Goal: Task Accomplishment & Management: Complete application form

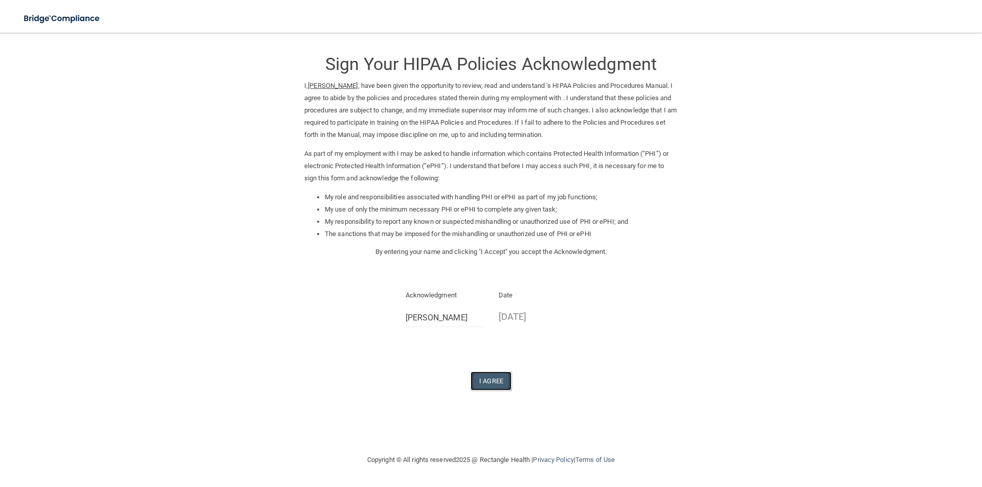
click at [495, 380] on button "I Agree" at bounding box center [490, 381] width 41 height 19
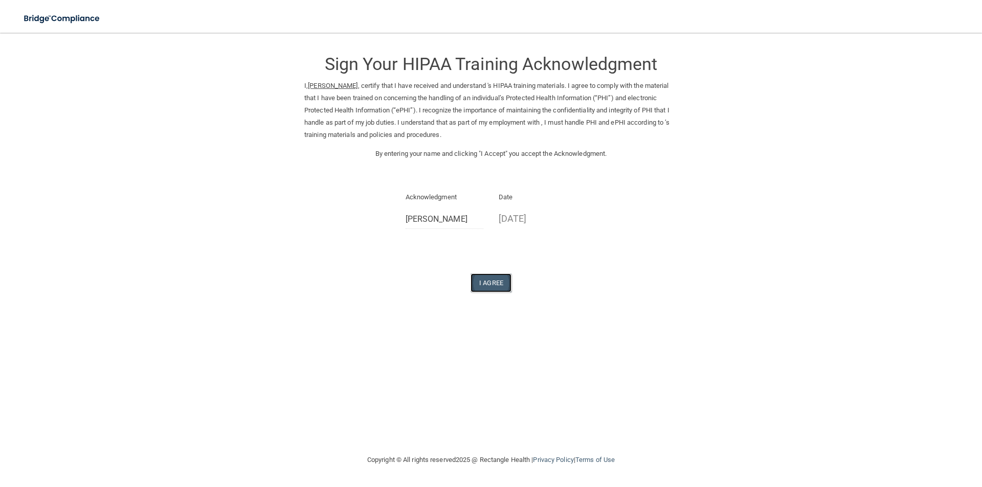
click at [492, 287] on button "I Agree" at bounding box center [490, 283] width 41 height 19
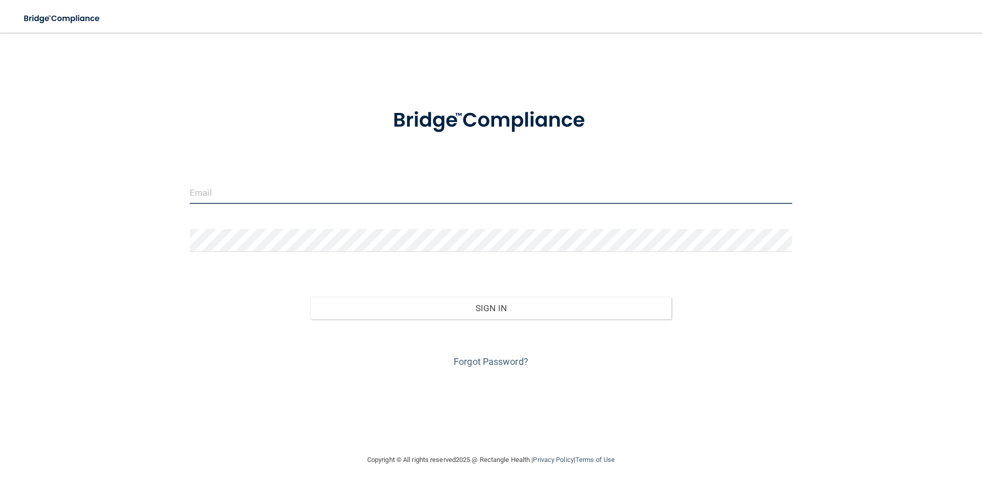
click at [351, 199] on input "email" at bounding box center [491, 192] width 602 height 23
type input "[EMAIL_ADDRESS][DOMAIN_NAME]"
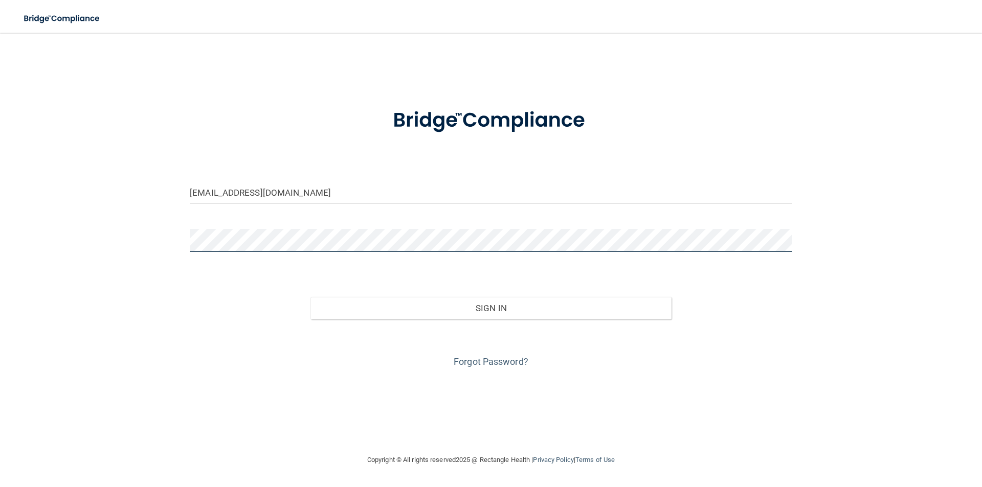
click at [310, 297] on button "Sign In" at bounding box center [491, 308] width 362 height 22
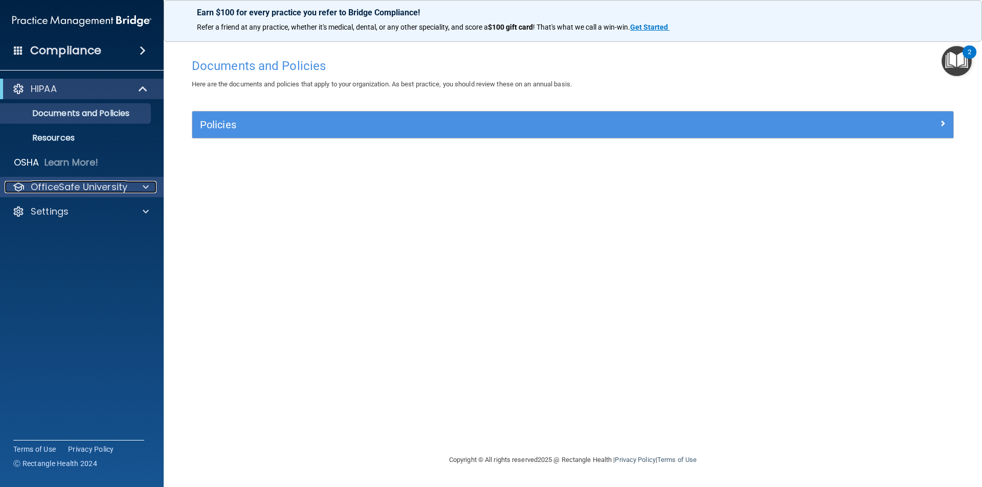
click at [94, 188] on p "OfficeSafe University" at bounding box center [79, 187] width 97 height 12
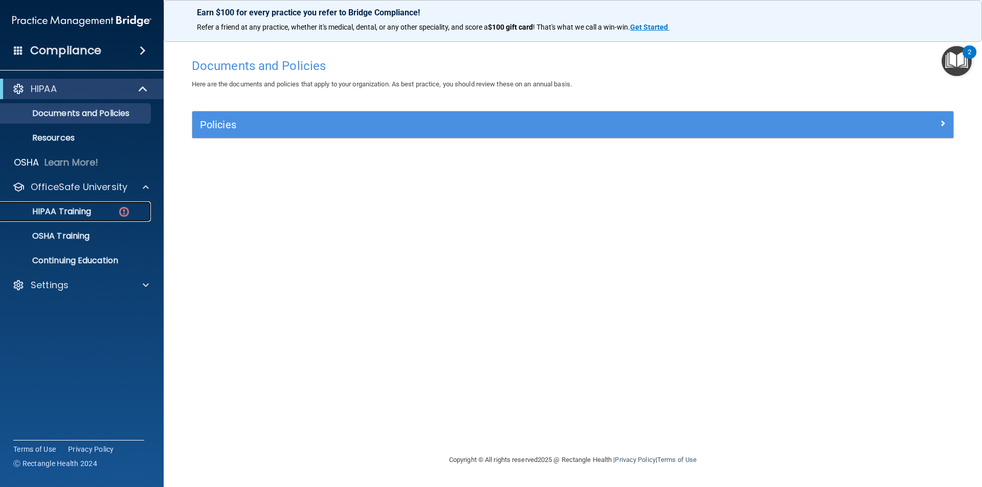
click at [73, 211] on p "HIPAA Training" at bounding box center [49, 212] width 84 height 10
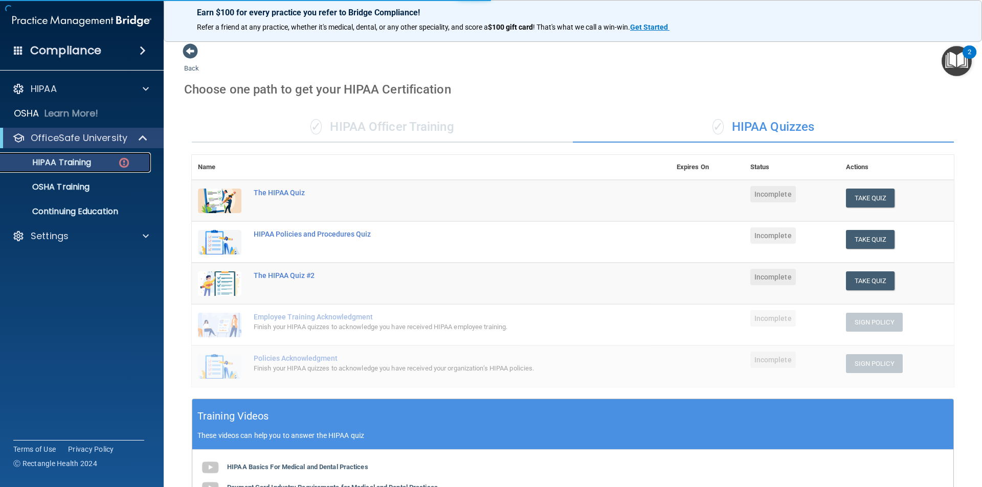
click at [66, 165] on p "HIPAA Training" at bounding box center [49, 162] width 84 height 10
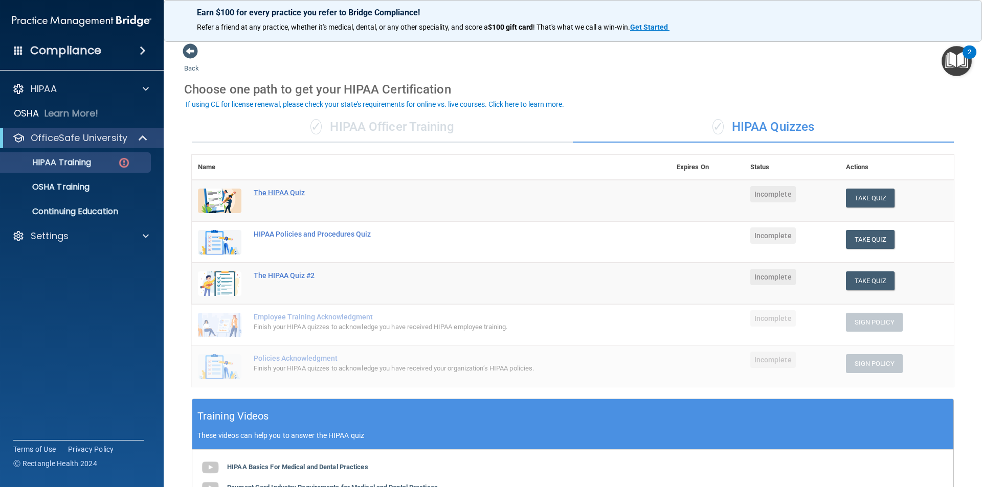
click at [282, 194] on div "The HIPAA Quiz" at bounding box center [437, 193] width 366 height 8
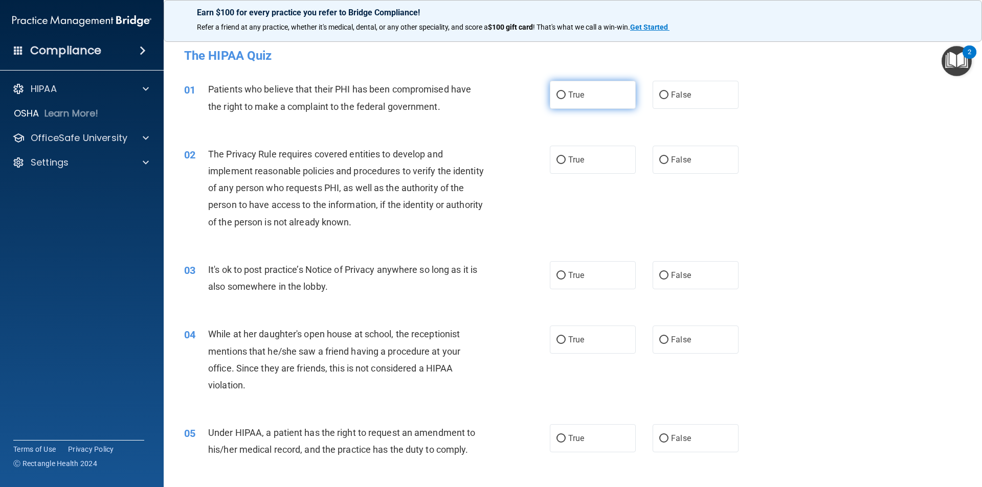
click at [569, 86] on label "True" at bounding box center [593, 95] width 86 height 28
click at [566, 92] on input "True" at bounding box center [560, 96] width 9 height 8
radio input "true"
click at [570, 161] on span "True" at bounding box center [576, 160] width 16 height 10
click at [566, 161] on input "True" at bounding box center [560, 160] width 9 height 8
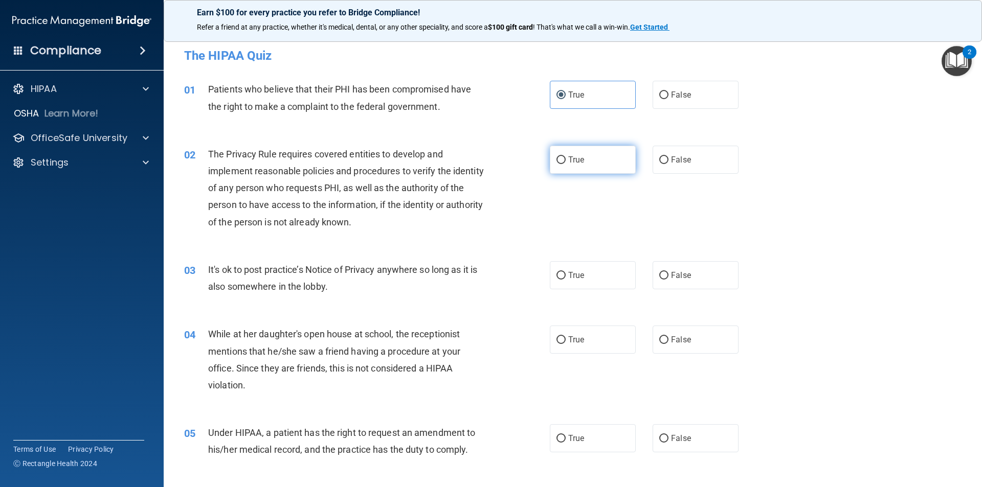
radio input "true"
click at [567, 284] on label "True" at bounding box center [593, 275] width 86 height 28
click at [566, 280] on input "True" at bounding box center [560, 276] width 9 height 8
radio input "true"
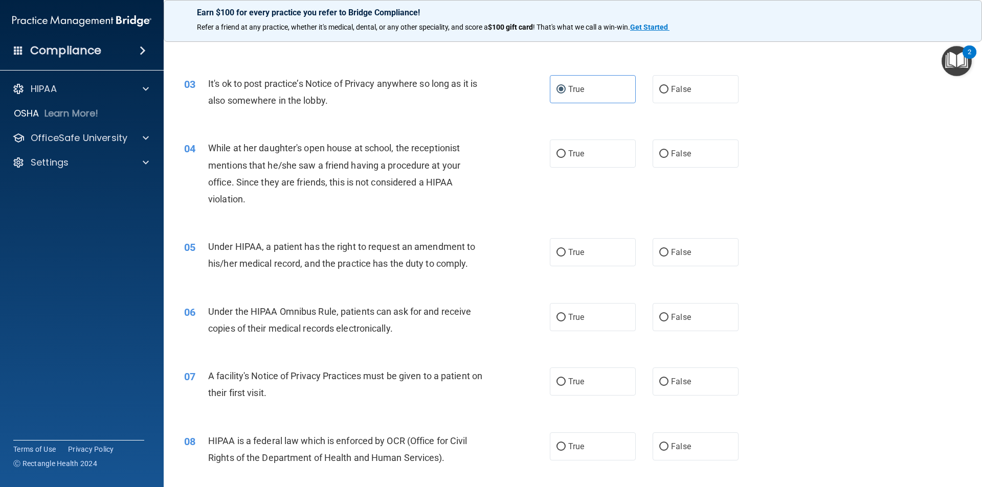
scroll to position [205, 0]
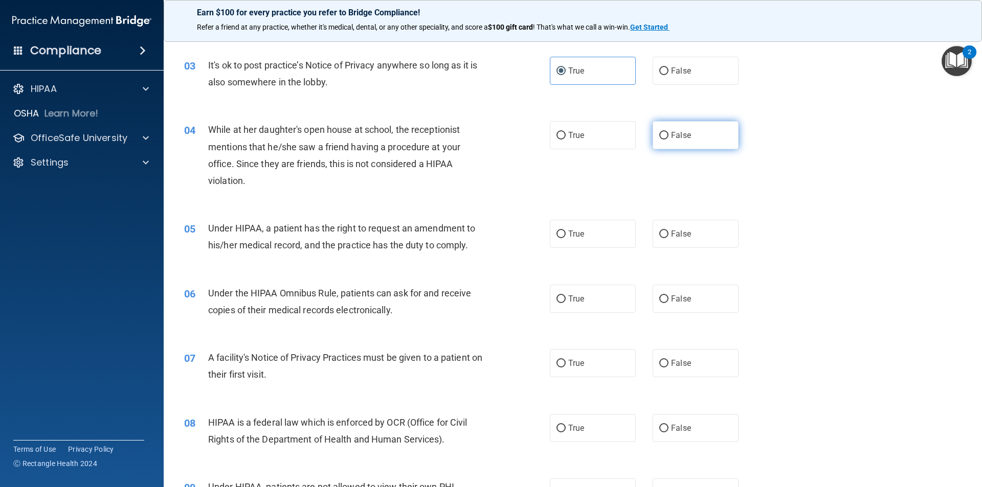
click at [652, 134] on label "False" at bounding box center [695, 135] width 86 height 28
click at [659, 134] on input "False" at bounding box center [663, 136] width 9 height 8
radio input "true"
click at [579, 241] on label "True" at bounding box center [593, 234] width 86 height 28
click at [566, 238] on input "True" at bounding box center [560, 235] width 9 height 8
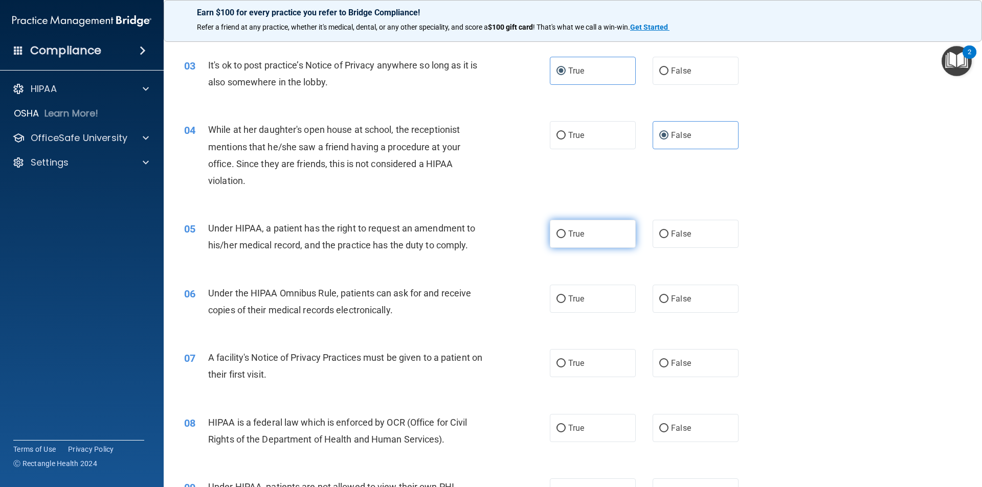
radio input "true"
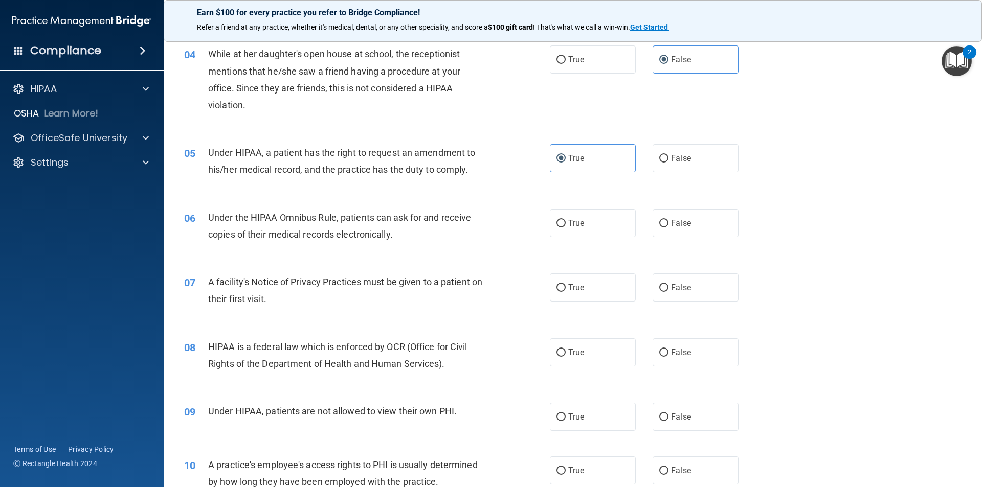
scroll to position [307, 0]
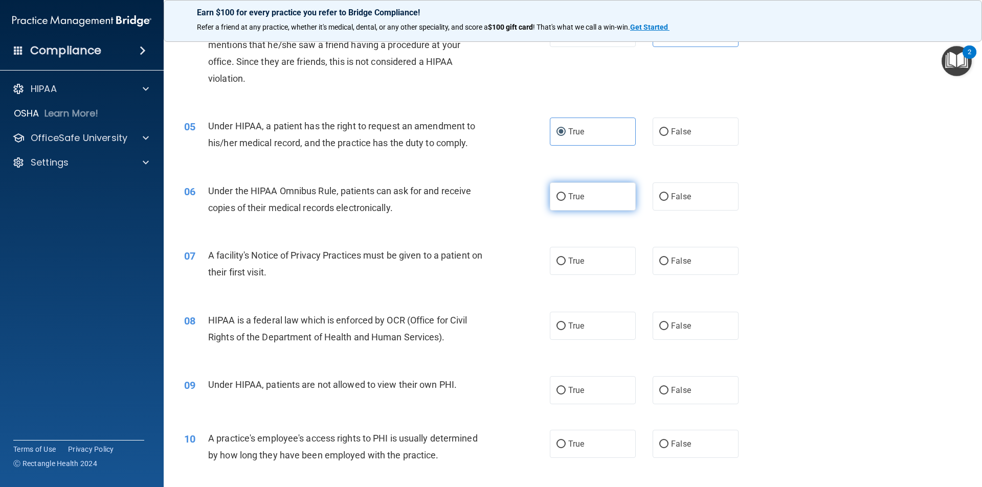
click at [587, 196] on label "True" at bounding box center [593, 197] width 86 height 28
click at [566, 196] on input "True" at bounding box center [560, 197] width 9 height 8
radio input "true"
click at [559, 260] on input "True" at bounding box center [560, 262] width 9 height 8
radio input "true"
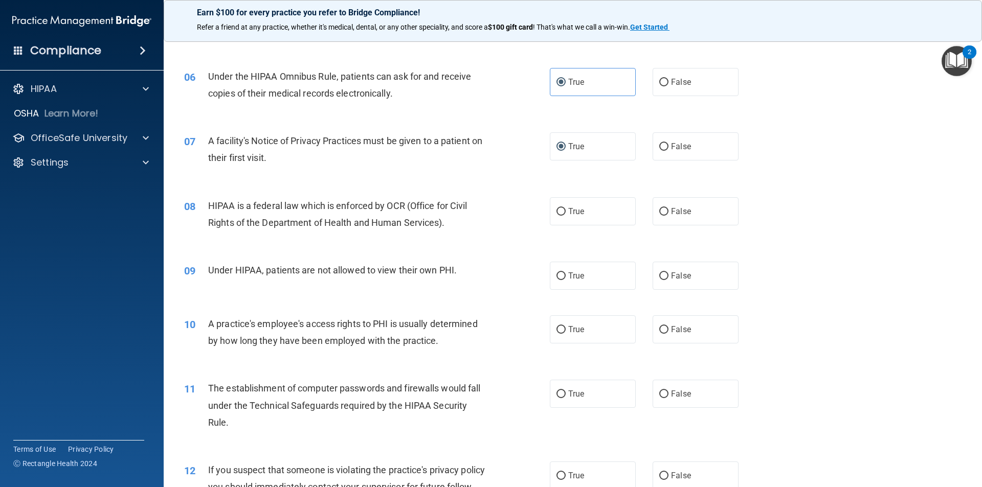
scroll to position [460, 0]
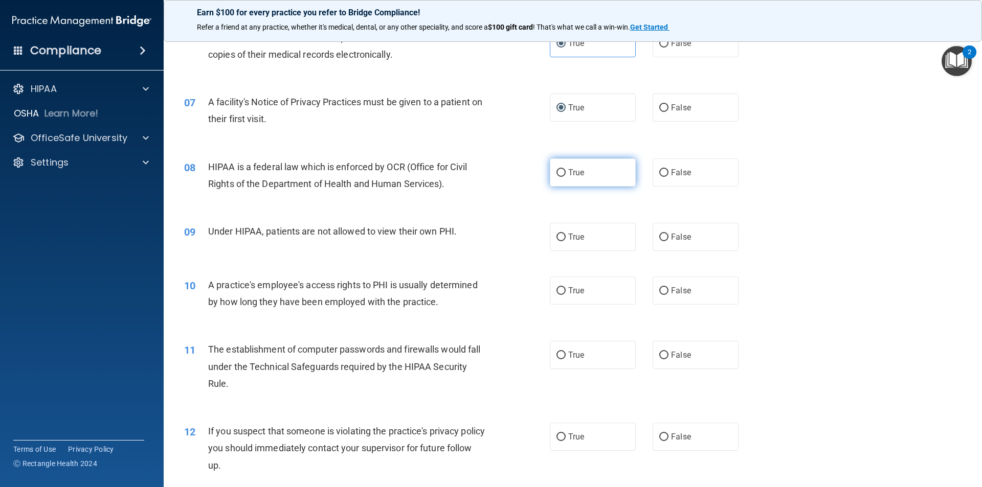
click at [554, 166] on label "True" at bounding box center [593, 173] width 86 height 28
click at [556, 169] on input "True" at bounding box center [560, 173] width 9 height 8
radio input "true"
click at [652, 234] on label "False" at bounding box center [695, 237] width 86 height 28
click at [659, 234] on input "False" at bounding box center [663, 238] width 9 height 8
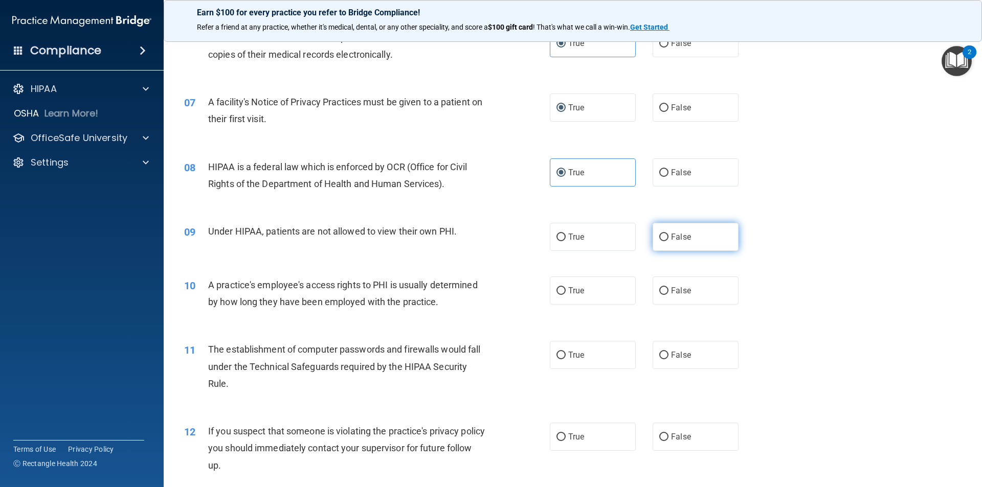
radio input "true"
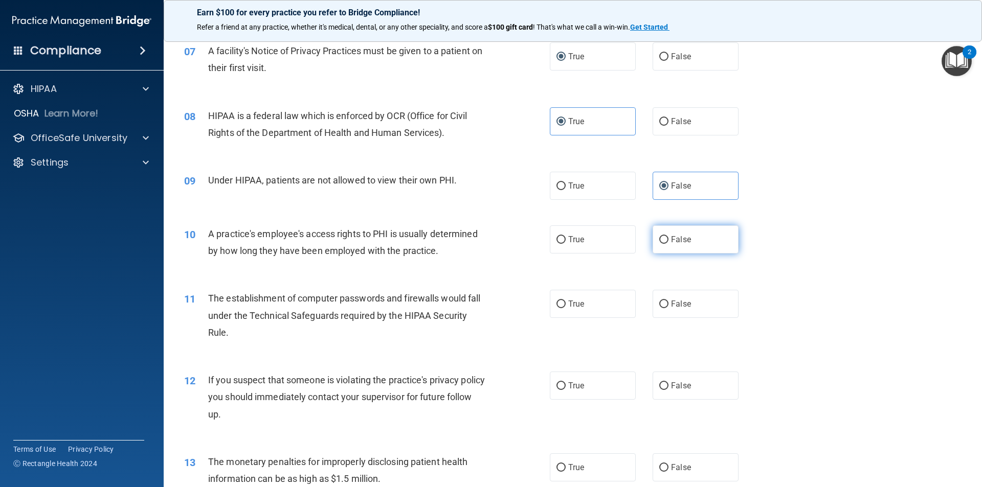
click at [664, 237] on label "False" at bounding box center [695, 240] width 86 height 28
click at [664, 237] on input "False" at bounding box center [663, 240] width 9 height 8
radio input "true"
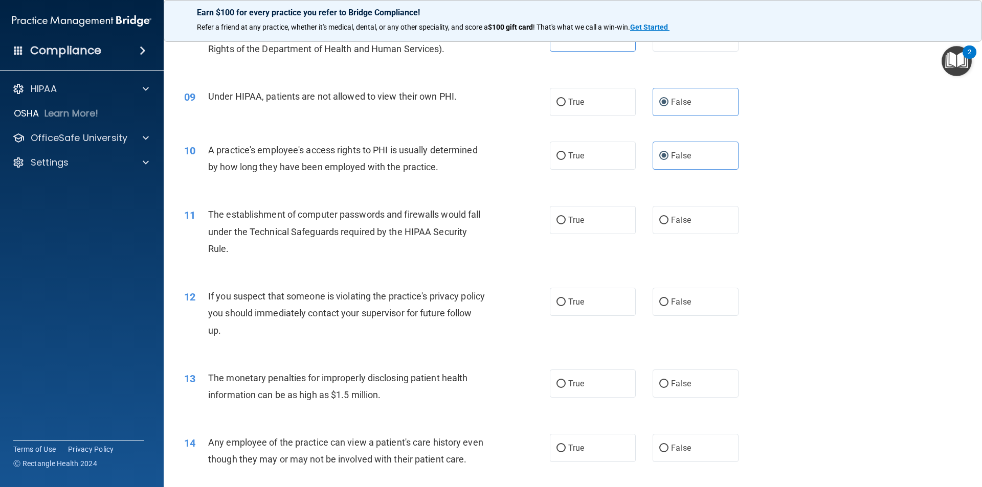
scroll to position [614, 0]
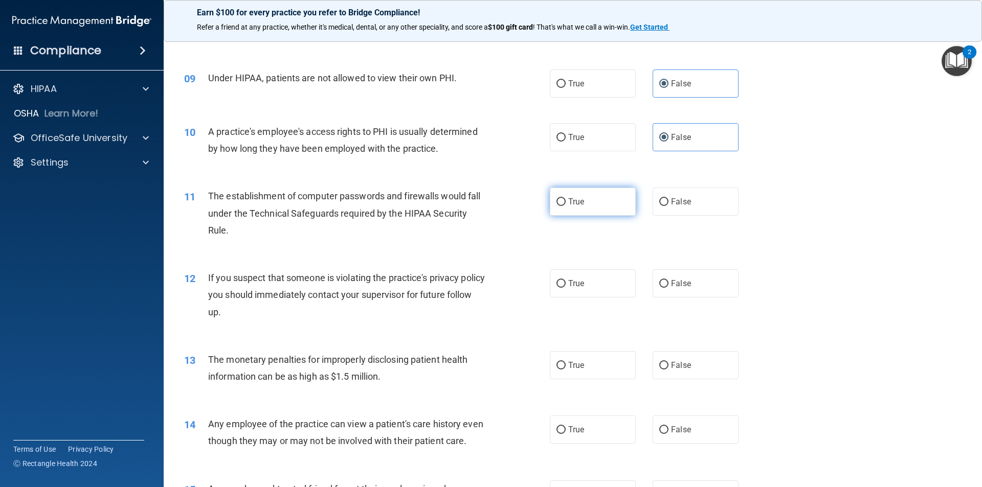
click at [564, 205] on label "True" at bounding box center [593, 202] width 86 height 28
click at [564, 205] on input "True" at bounding box center [560, 202] width 9 height 8
radio input "true"
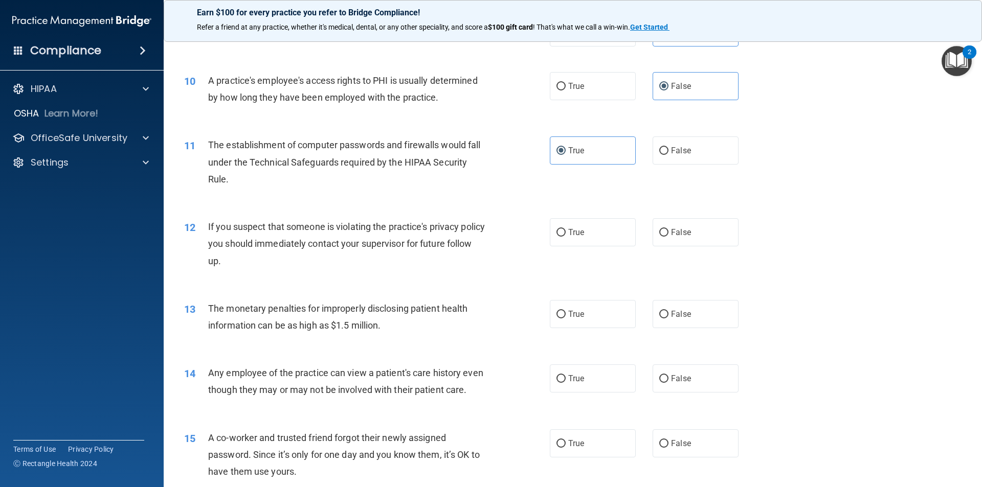
scroll to position [716, 0]
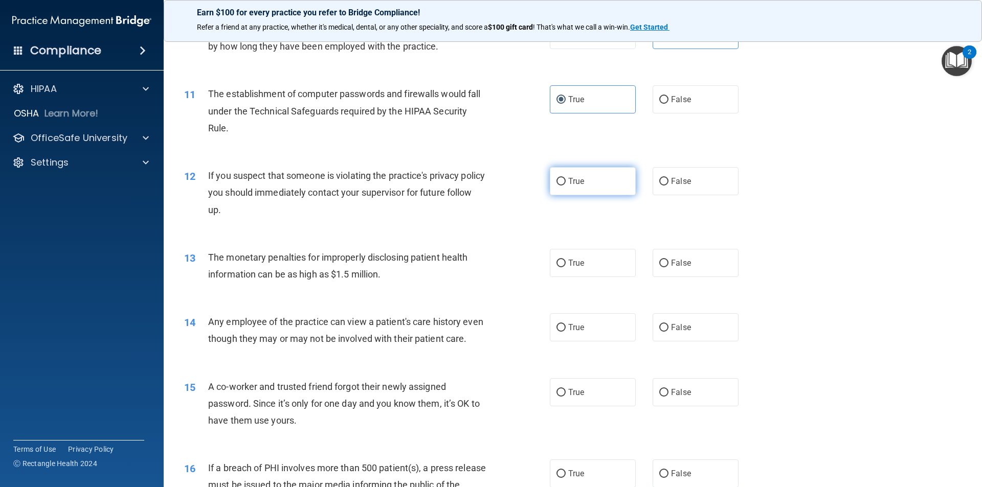
click at [571, 167] on label "True" at bounding box center [593, 181] width 86 height 28
click at [566, 178] on input "True" at bounding box center [560, 182] width 9 height 8
radio input "true"
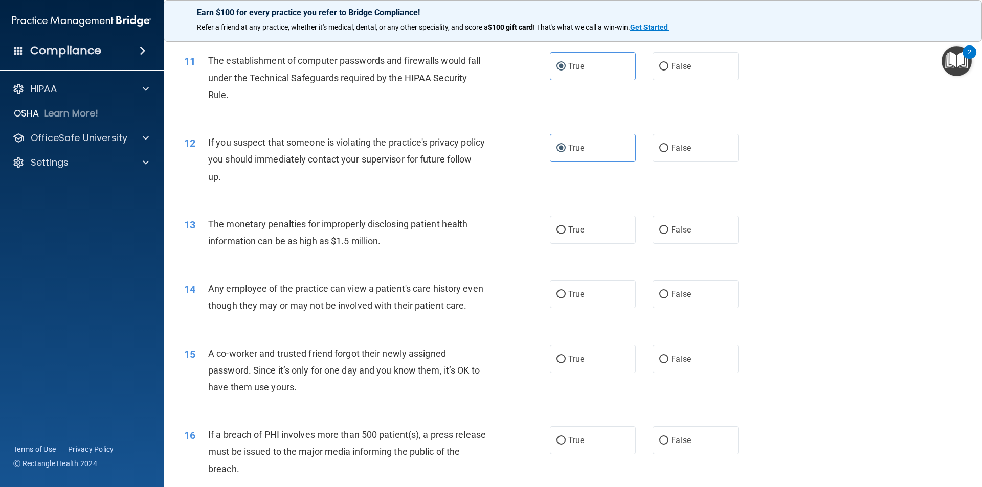
scroll to position [767, 0]
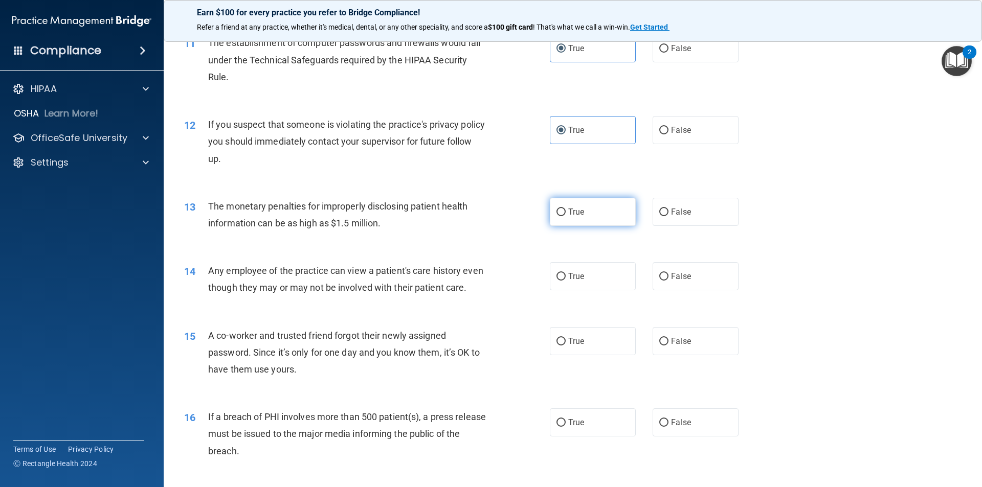
click at [582, 209] on label "True" at bounding box center [593, 212] width 86 height 28
click at [566, 209] on input "True" at bounding box center [560, 213] width 9 height 8
radio input "true"
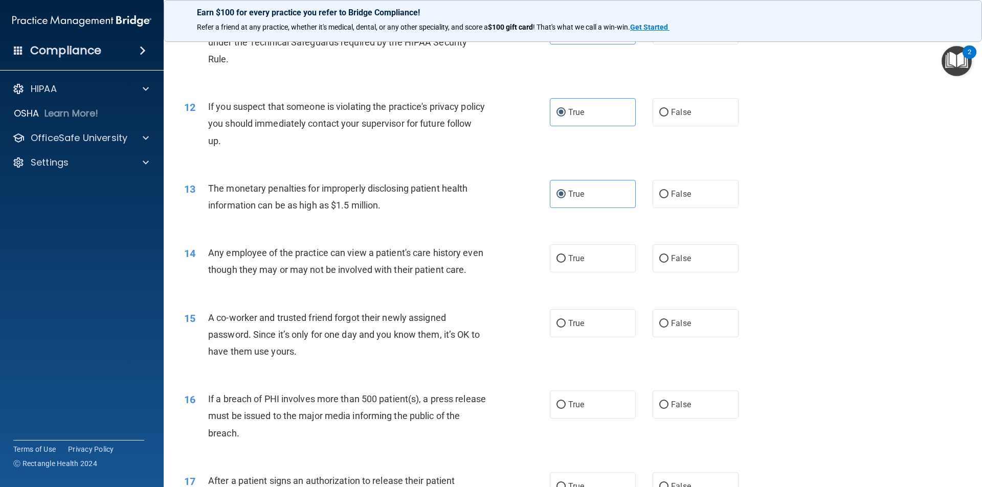
scroll to position [808, 0]
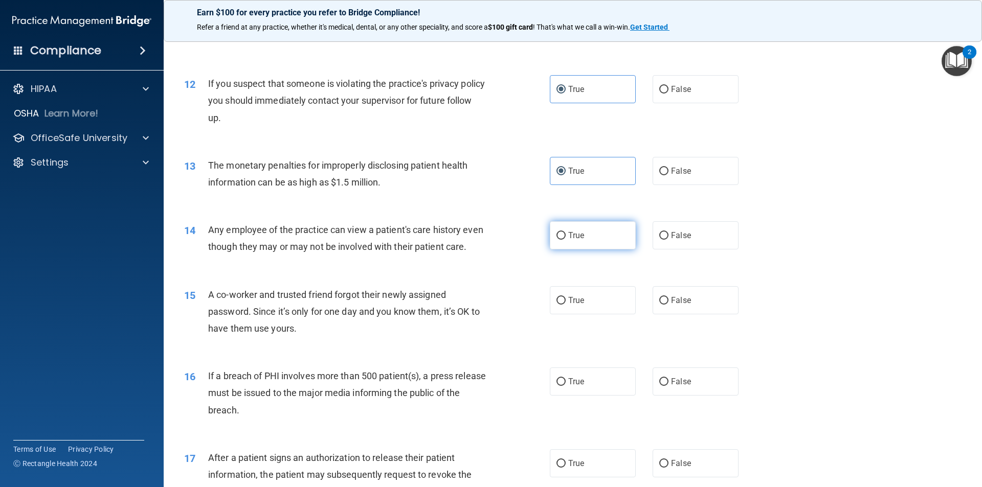
click at [561, 236] on input "True" at bounding box center [560, 236] width 9 height 8
radio input "true"
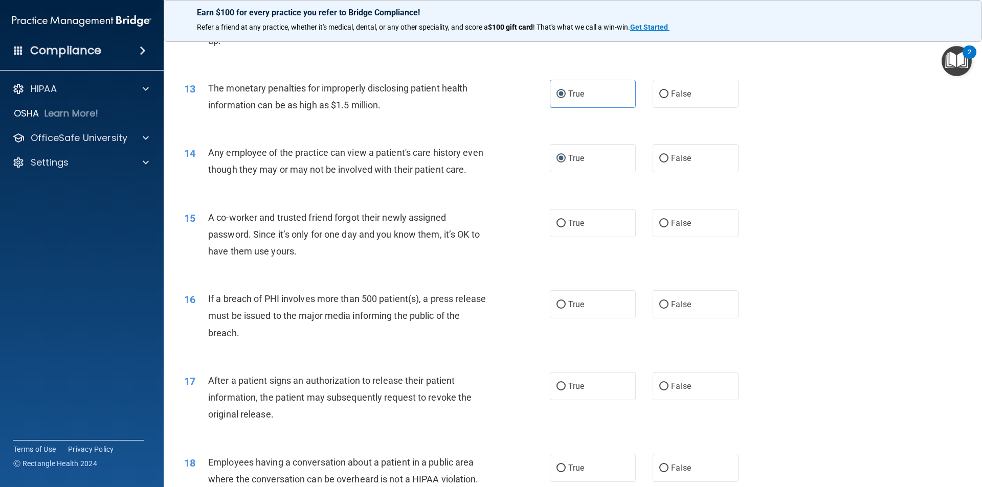
scroll to position [910, 0]
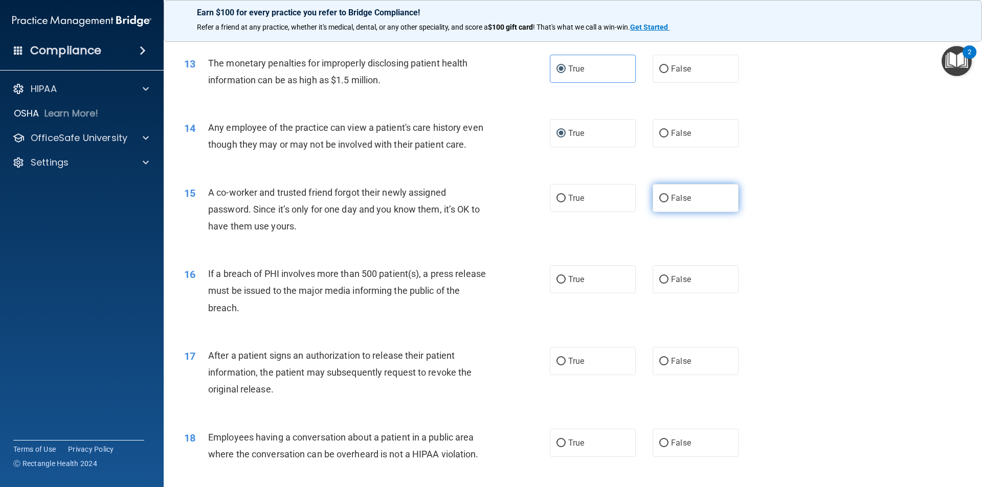
click at [660, 202] on input "False" at bounding box center [663, 199] width 9 height 8
radio input "true"
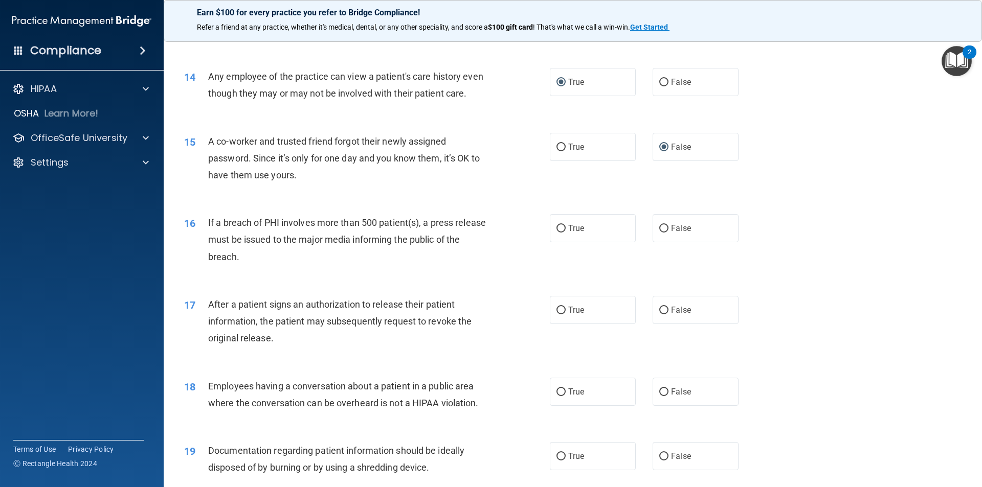
scroll to position [1012, 0]
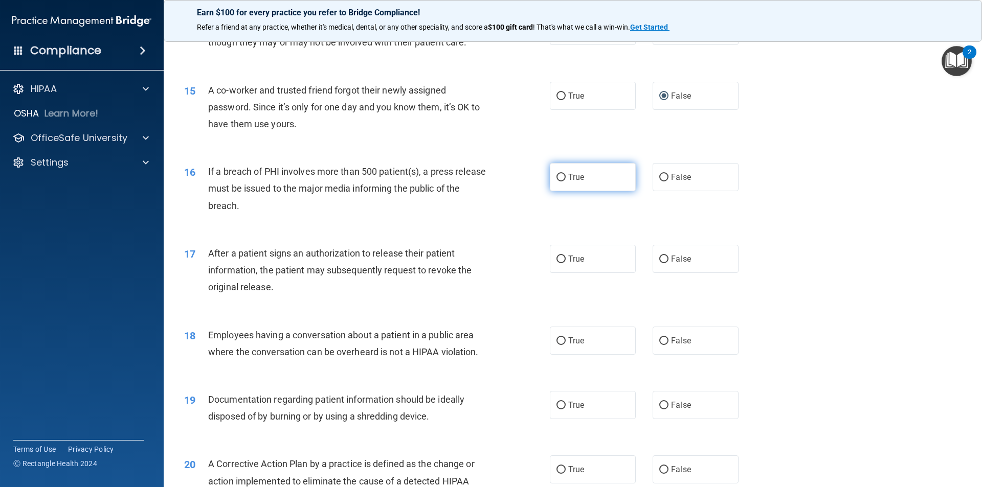
click at [562, 190] on label "True" at bounding box center [593, 177] width 86 height 28
click at [562, 182] on input "True" at bounding box center [560, 178] width 9 height 8
radio input "true"
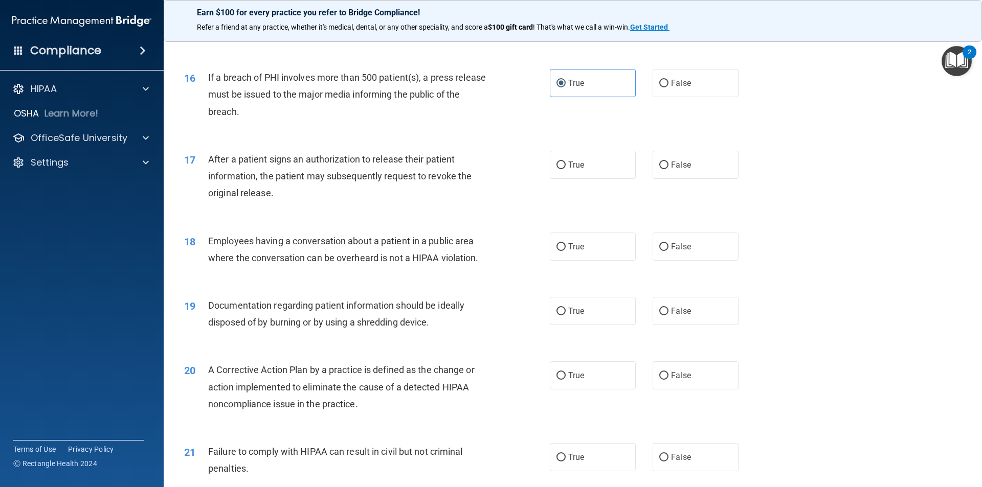
scroll to position [1115, 0]
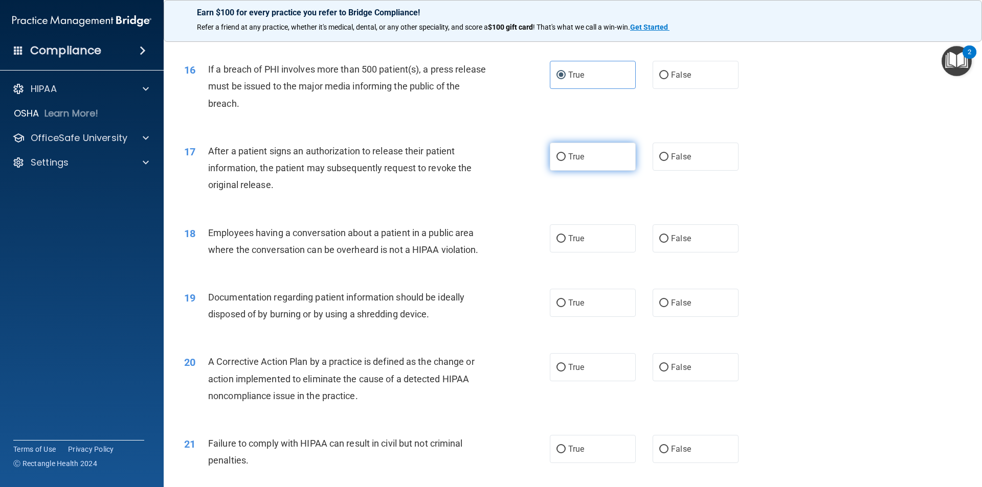
click at [597, 168] on label "True" at bounding box center [593, 157] width 86 height 28
click at [566, 161] on input "True" at bounding box center [560, 157] width 9 height 8
radio input "true"
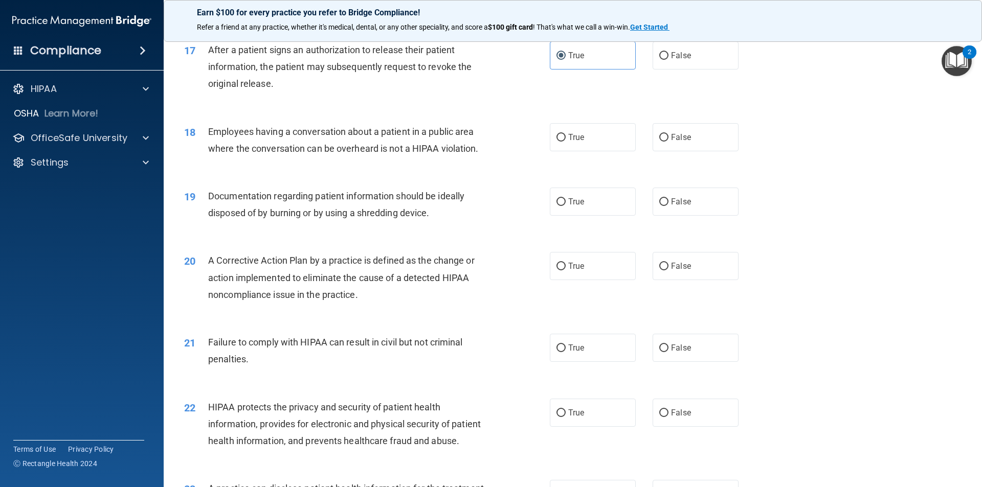
scroll to position [1217, 0]
click at [677, 150] on label "False" at bounding box center [695, 136] width 86 height 28
click at [668, 141] on input "False" at bounding box center [663, 137] width 9 height 8
radio input "true"
click at [616, 150] on label "True" at bounding box center [593, 136] width 86 height 28
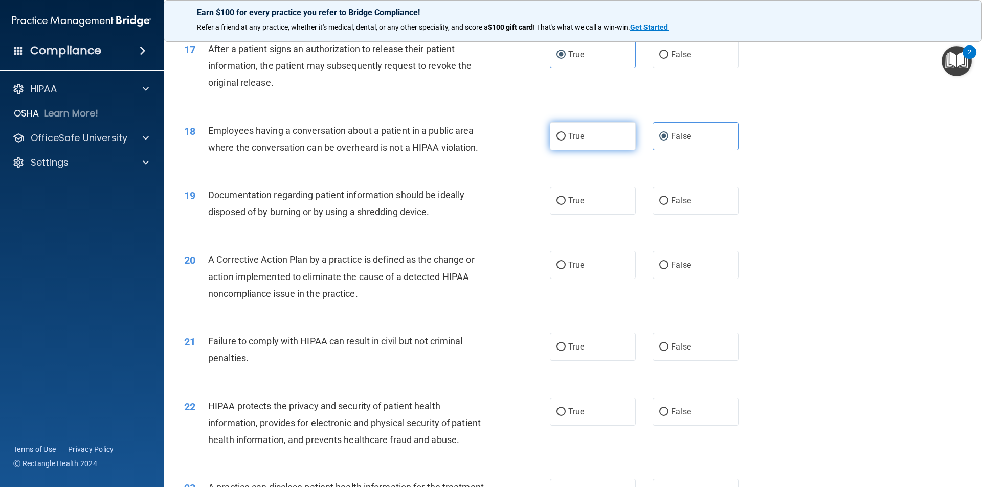
click at [566, 141] on input "True" at bounding box center [560, 137] width 9 height 8
radio input "true"
radio input "false"
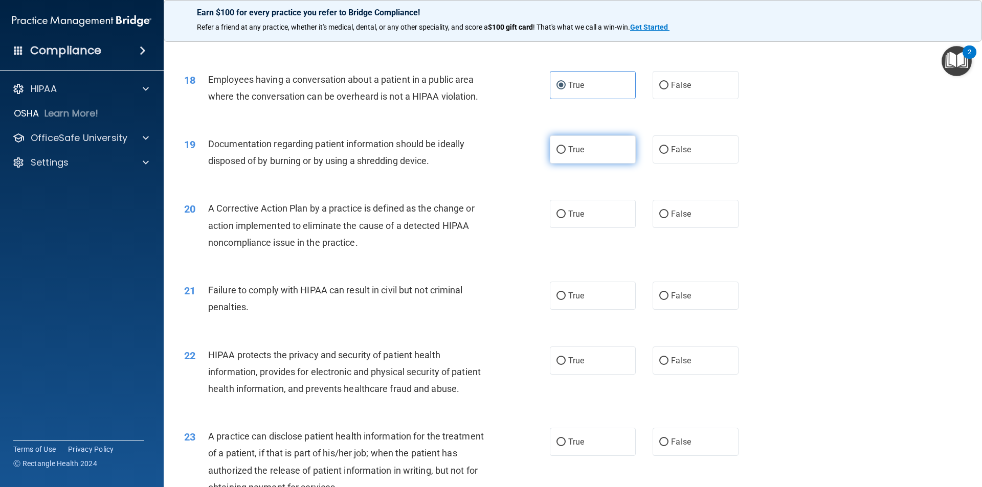
click at [570, 161] on label "True" at bounding box center [593, 150] width 86 height 28
click at [566, 154] on input "True" at bounding box center [560, 150] width 9 height 8
radio input "true"
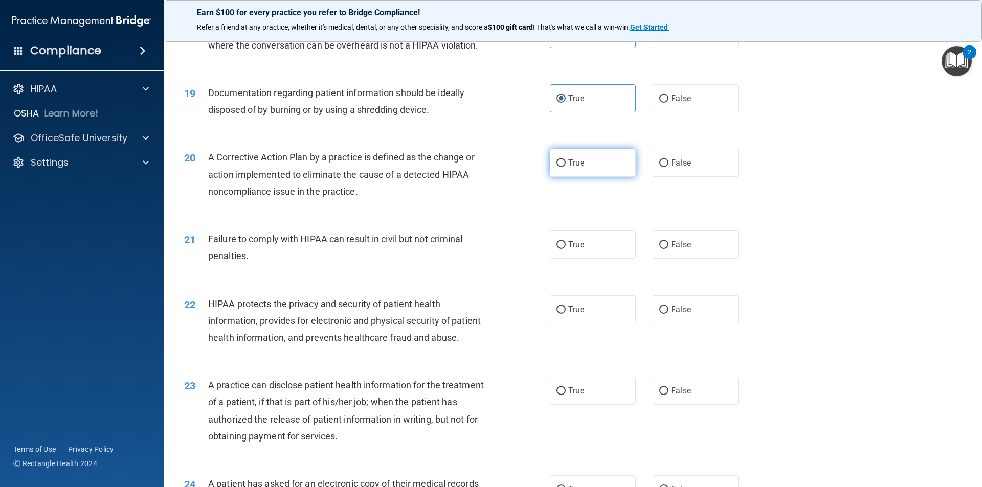
click at [560, 167] on input "True" at bounding box center [560, 164] width 9 height 8
radio input "true"
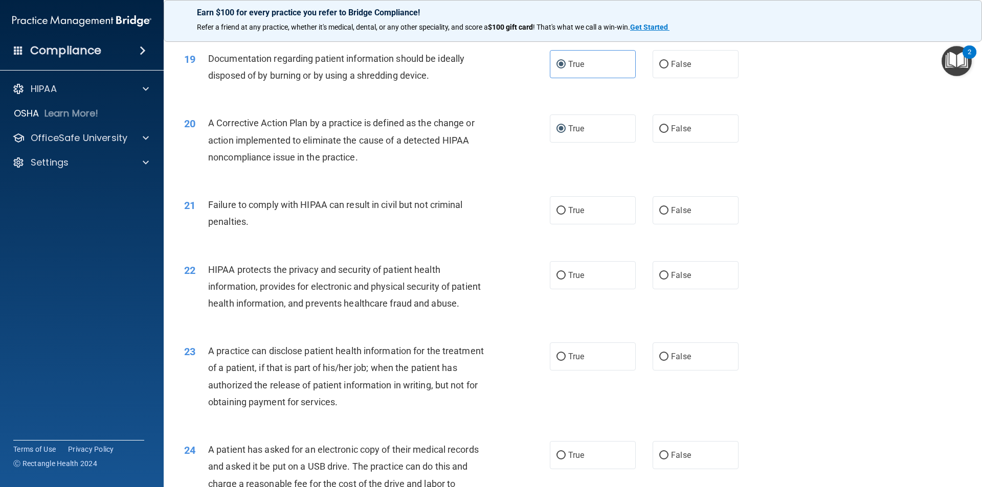
scroll to position [1422, 0]
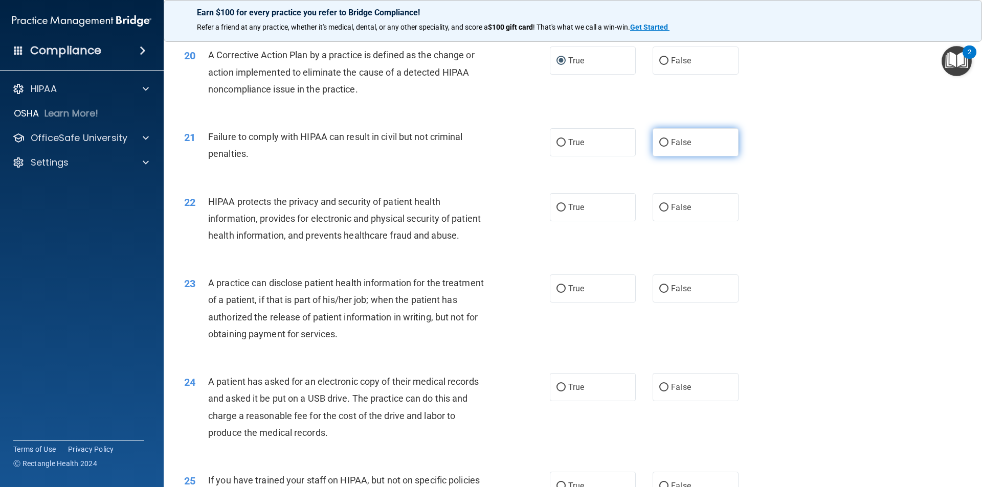
click at [689, 156] on label "False" at bounding box center [695, 142] width 86 height 28
click at [668, 147] on input "False" at bounding box center [663, 143] width 9 height 8
radio input "true"
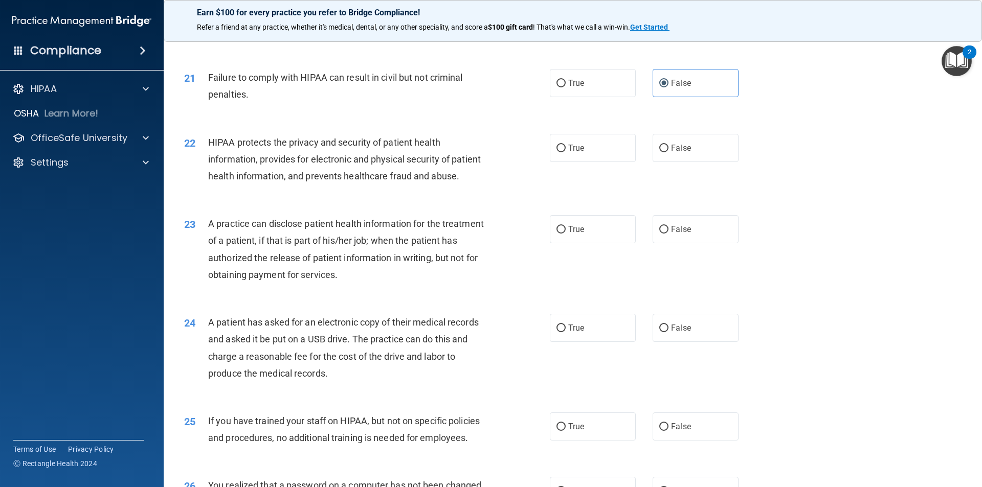
scroll to position [1473, 0]
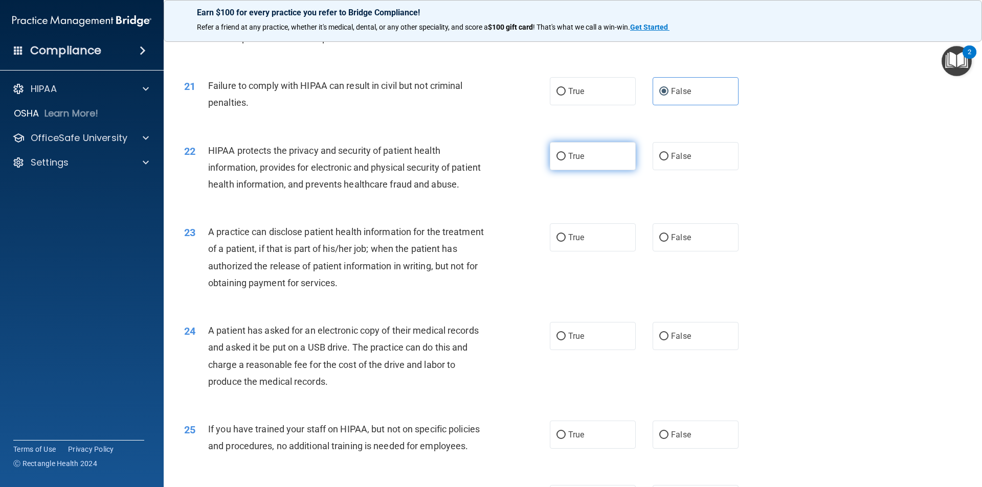
click at [556, 161] on input "True" at bounding box center [560, 157] width 9 height 8
radio input "true"
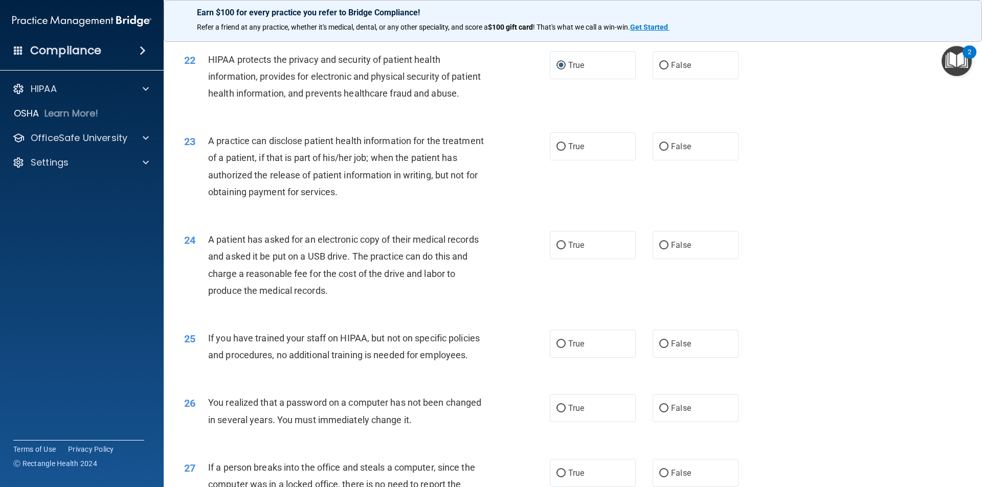
scroll to position [1575, 0]
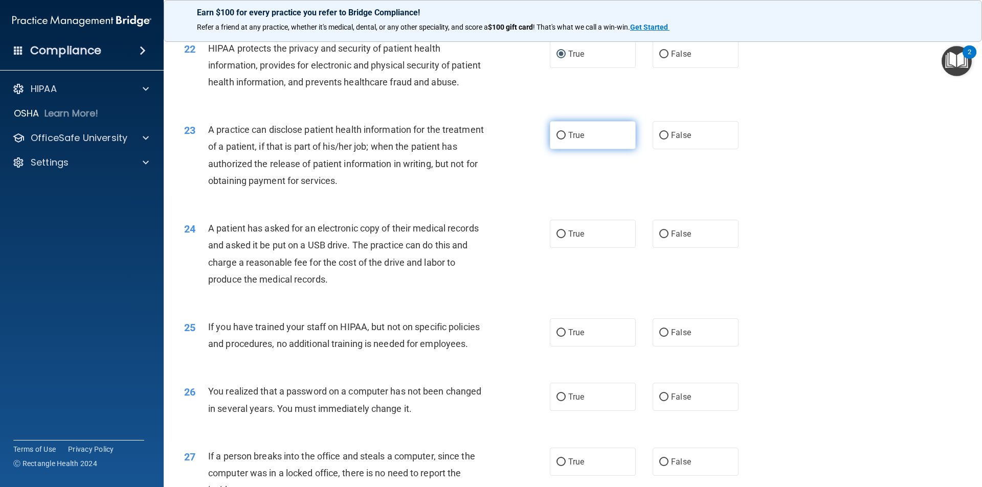
click at [588, 149] on label "True" at bounding box center [593, 135] width 86 height 28
click at [566, 140] on input "True" at bounding box center [560, 136] width 9 height 8
radio input "true"
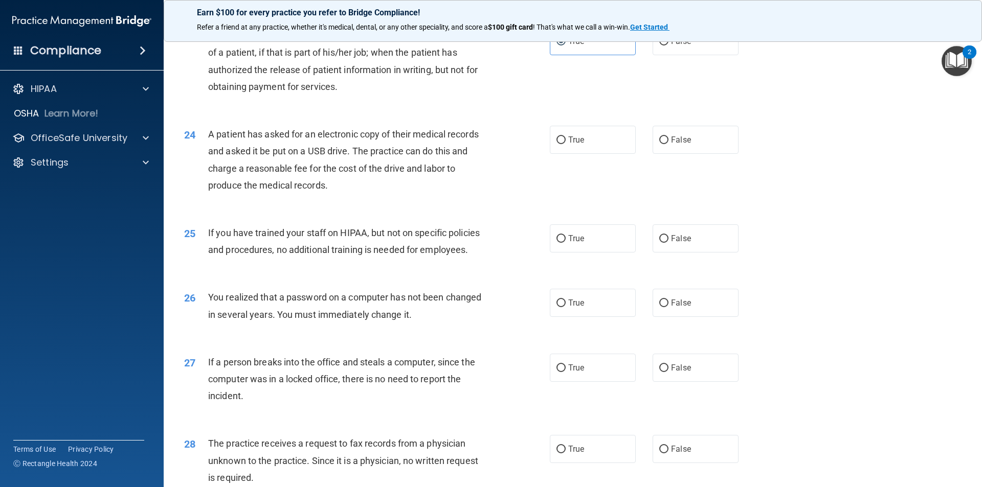
scroll to position [1677, 0]
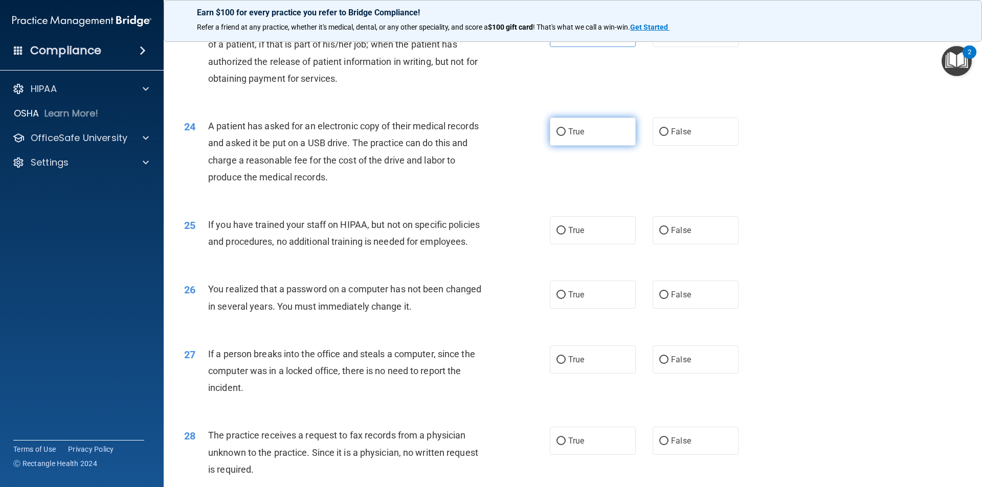
click at [557, 146] on label "True" at bounding box center [593, 132] width 86 height 28
click at [557, 136] on input "True" at bounding box center [560, 132] width 9 height 8
radio input "true"
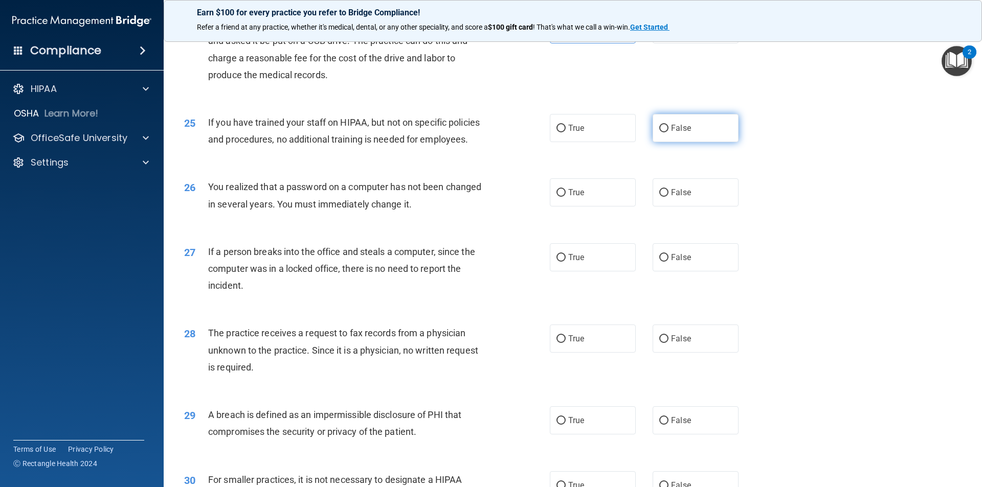
click at [660, 132] on input "False" at bounding box center [663, 129] width 9 height 8
radio input "true"
click at [557, 197] on input "True" at bounding box center [560, 193] width 9 height 8
radio input "true"
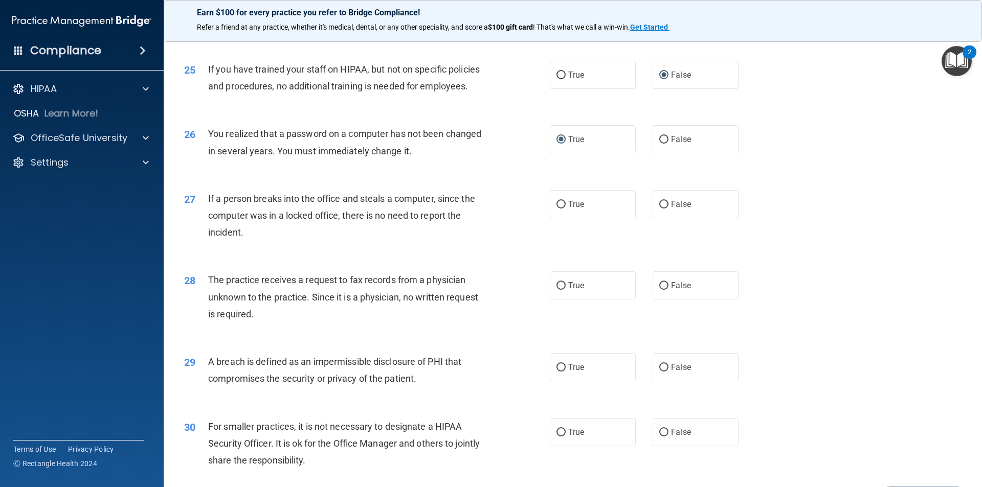
scroll to position [1933, 0]
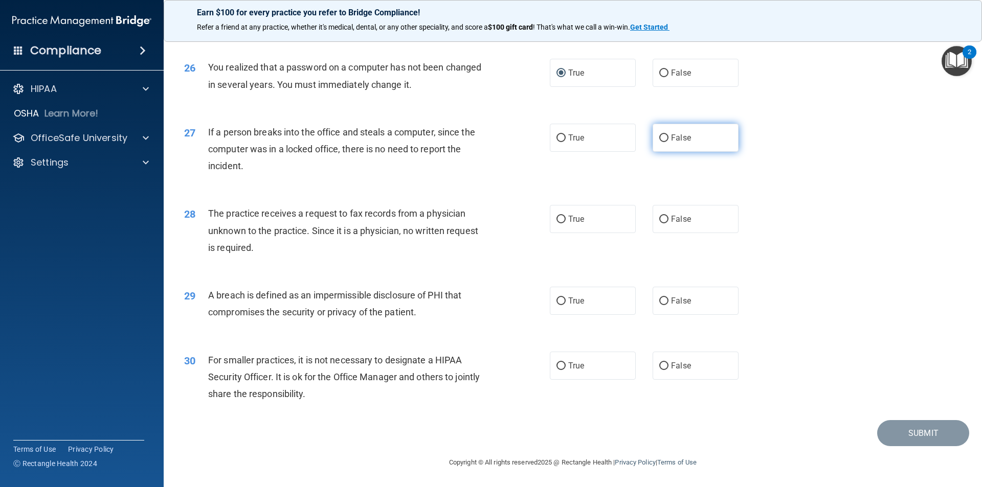
click at [675, 134] on span "False" at bounding box center [681, 138] width 20 height 10
click at [668, 134] on input "False" at bounding box center [663, 138] width 9 height 8
radio input "true"
click at [673, 217] on span "False" at bounding box center [681, 219] width 20 height 10
click at [668, 217] on input "False" at bounding box center [663, 220] width 9 height 8
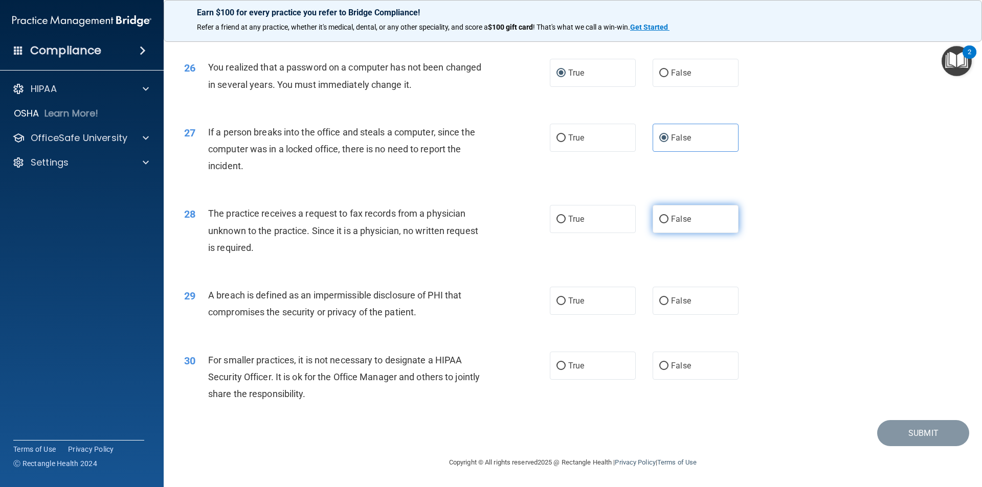
radio input "true"
click at [567, 307] on label "True" at bounding box center [593, 301] width 86 height 28
click at [566, 305] on input "True" at bounding box center [560, 302] width 9 height 8
radio input "true"
click at [674, 368] on span "False" at bounding box center [681, 366] width 20 height 10
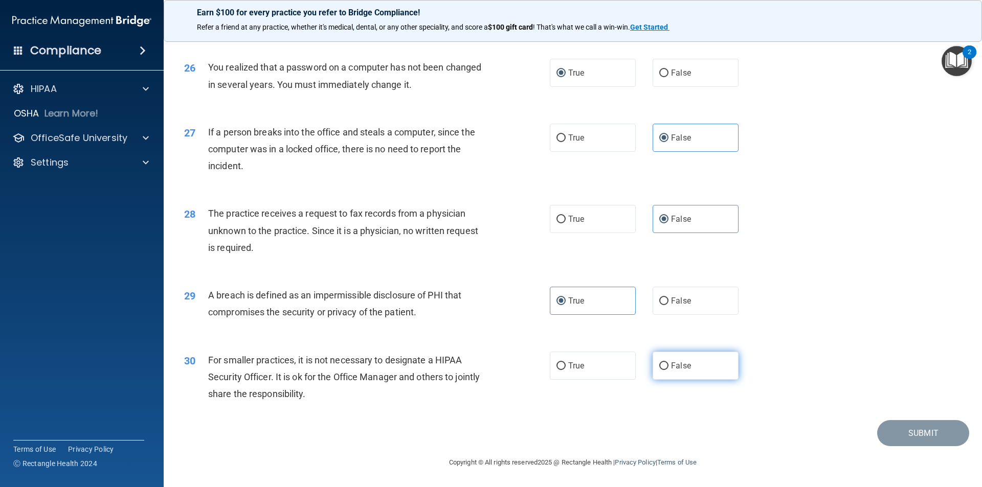
click at [668, 368] on input "False" at bounding box center [663, 367] width 9 height 8
radio input "true"
click at [914, 435] on button "Submit" at bounding box center [923, 433] width 92 height 26
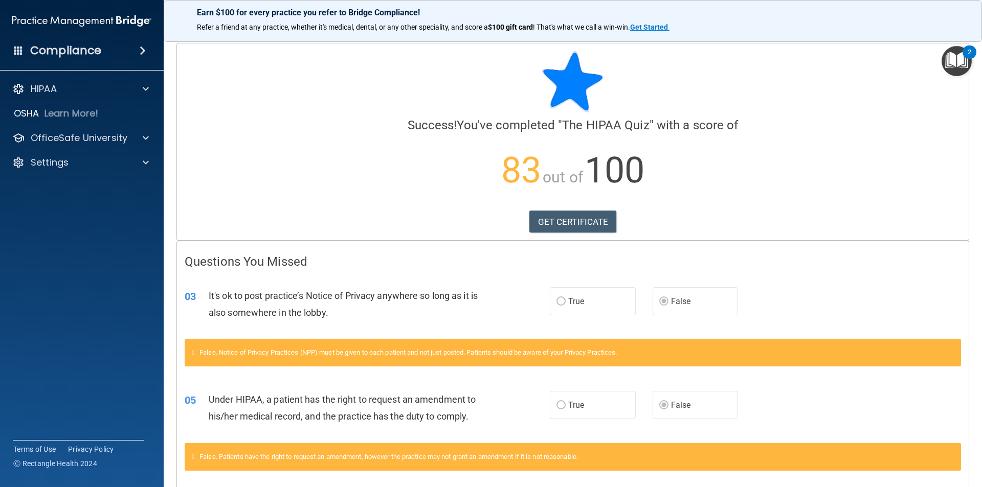
scroll to position [51, 0]
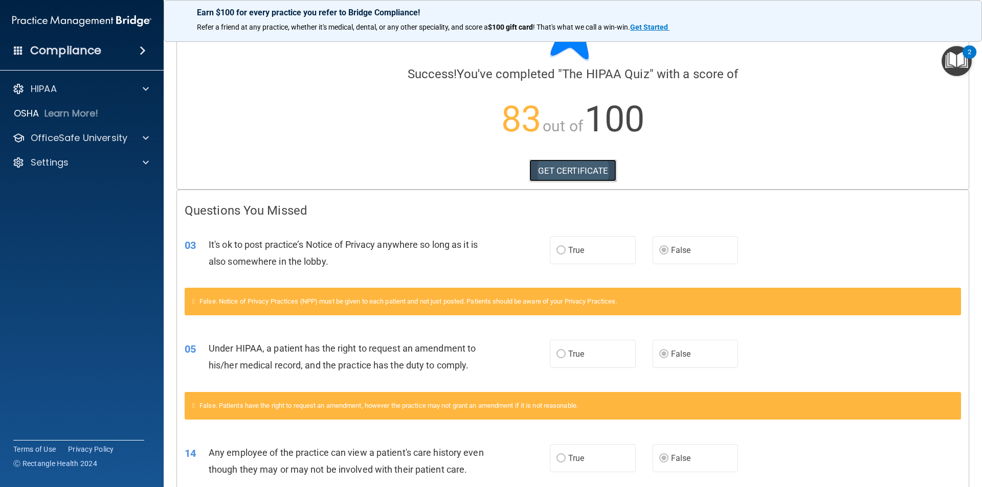
click at [570, 176] on link "GET CERTIFICATE" at bounding box center [572, 171] width 87 height 22
